Goal: Task Accomplishment & Management: Manage account settings

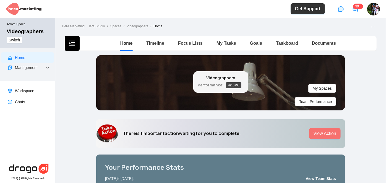
scroll to position [201, 0]
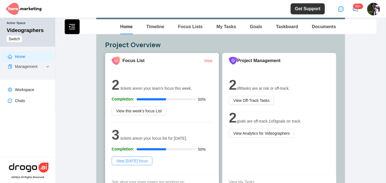
click at [139, 160] on span "View [DATE] focus" at bounding box center [132, 161] width 32 height 6
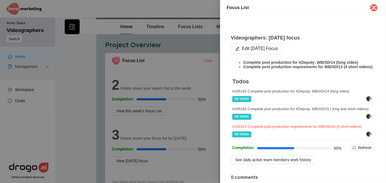
click at [345, 129] on div "# 105323 Complete post production requirements for WB/XD/13 (4 short videos)" at bounding box center [303, 127] width 142 height 4
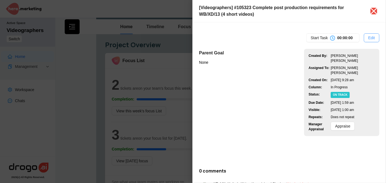
click at [369, 39] on span "Edit" at bounding box center [372, 38] width 7 height 6
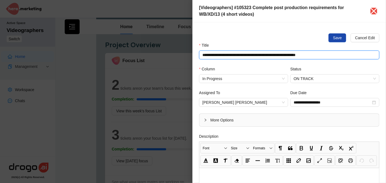
click at [300, 55] on input "**********" at bounding box center [289, 55] width 180 height 9
type input "**********"
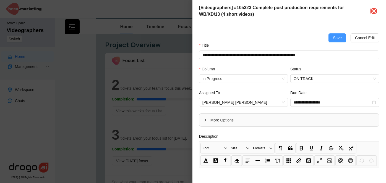
click at [333, 39] on span "Save" at bounding box center [337, 38] width 9 height 6
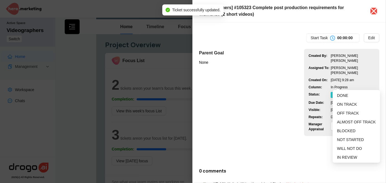
click at [339, 92] on span "ON TRACK" at bounding box center [340, 95] width 19 height 6
click at [343, 95] on span "DONE" at bounding box center [342, 96] width 11 height 4
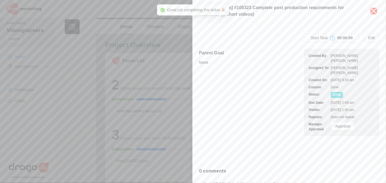
click at [372, 12] on icon "close" at bounding box center [374, 11] width 9 height 9
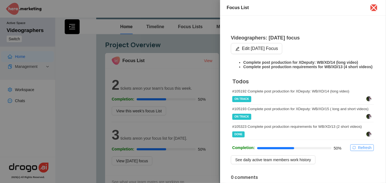
click at [358, 151] on span "Refresh" at bounding box center [365, 148] width 14 height 6
click at [374, 6] on icon "close" at bounding box center [374, 7] width 9 height 9
